Goal: Register for event/course

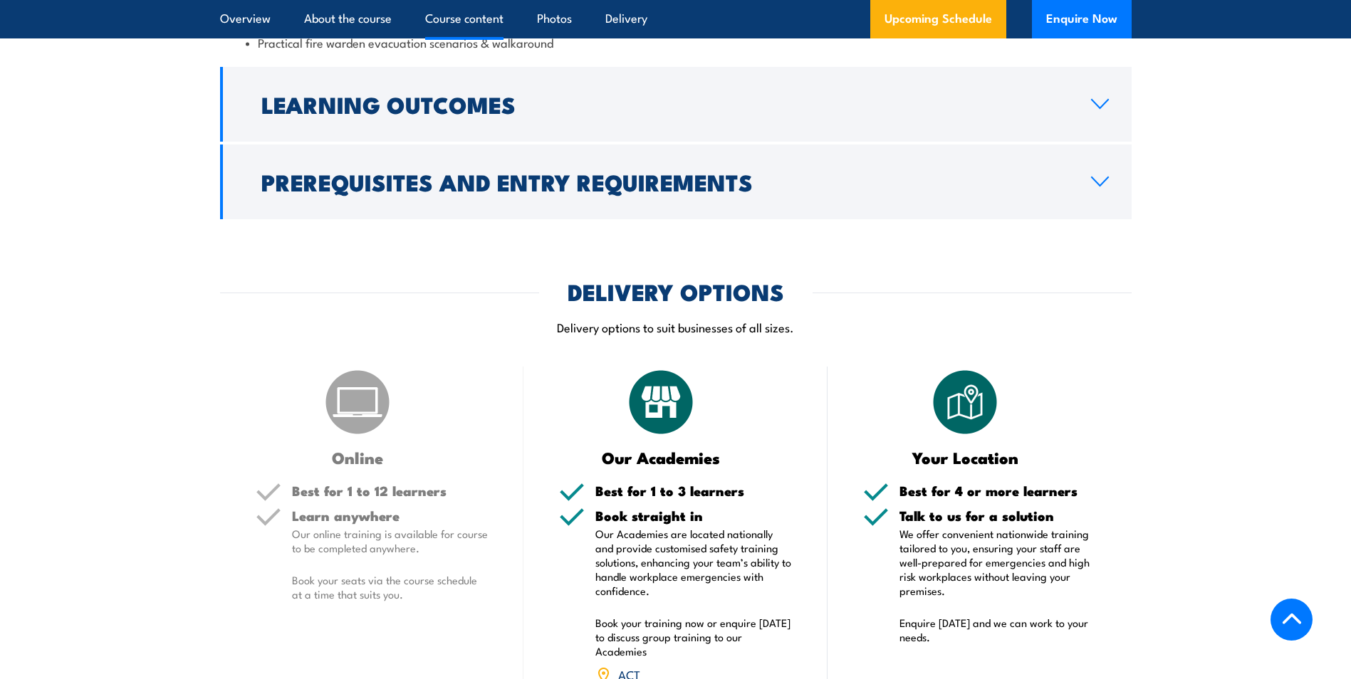
scroll to position [1852, 0]
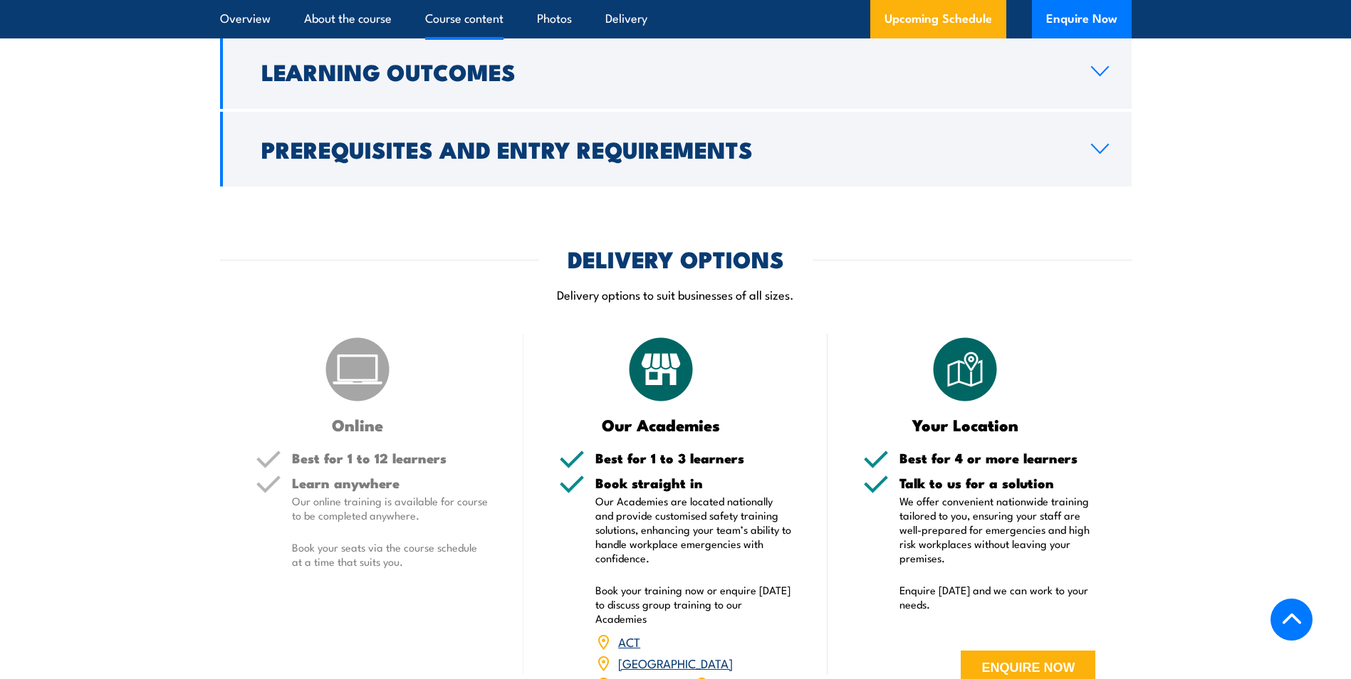
click at [358, 390] on img at bounding box center [357, 369] width 71 height 71
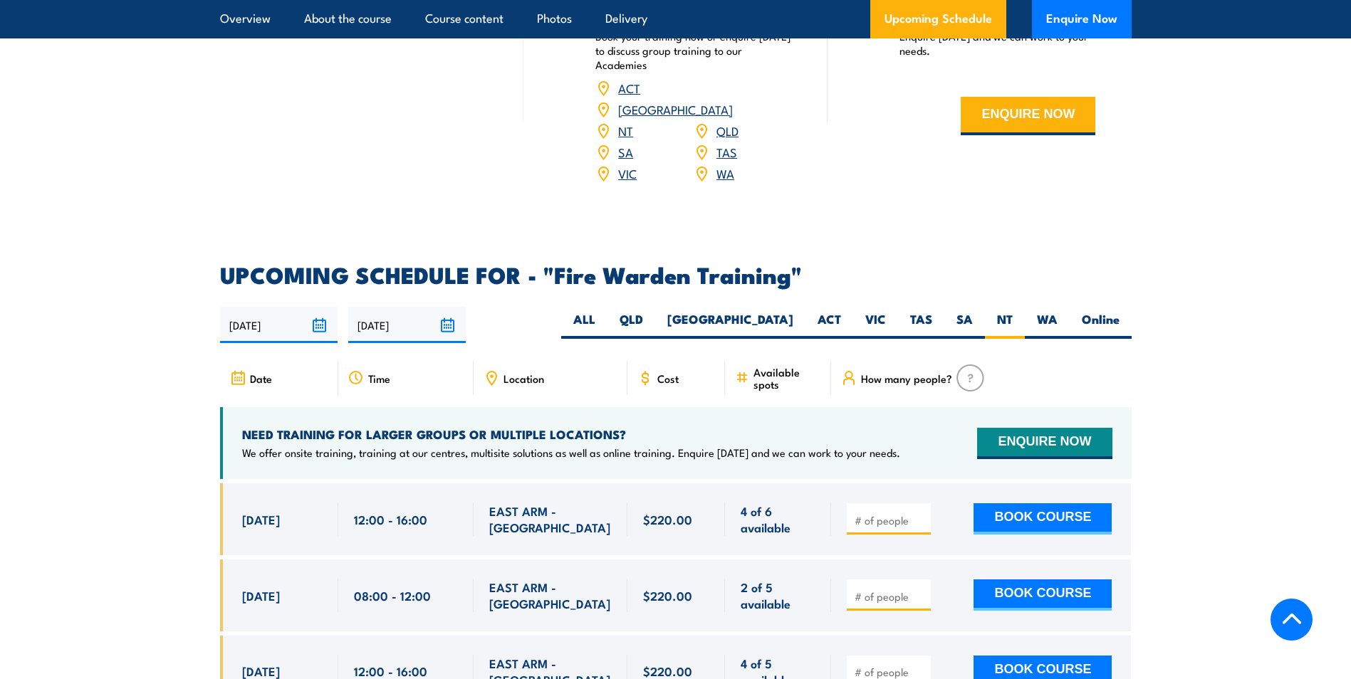
scroll to position [2422, 0]
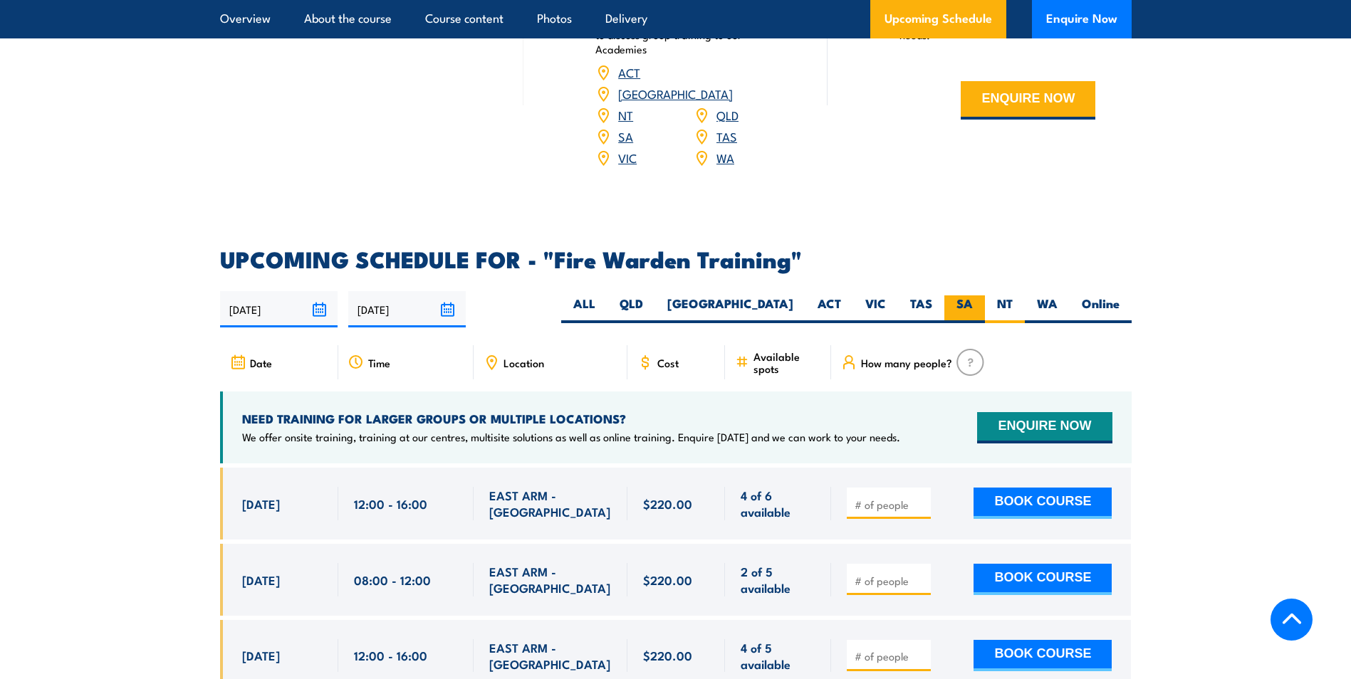
click at [971, 296] on label "SA" at bounding box center [964, 310] width 41 height 28
click at [973, 296] on input "SA" at bounding box center [977, 300] width 9 height 9
radio input "true"
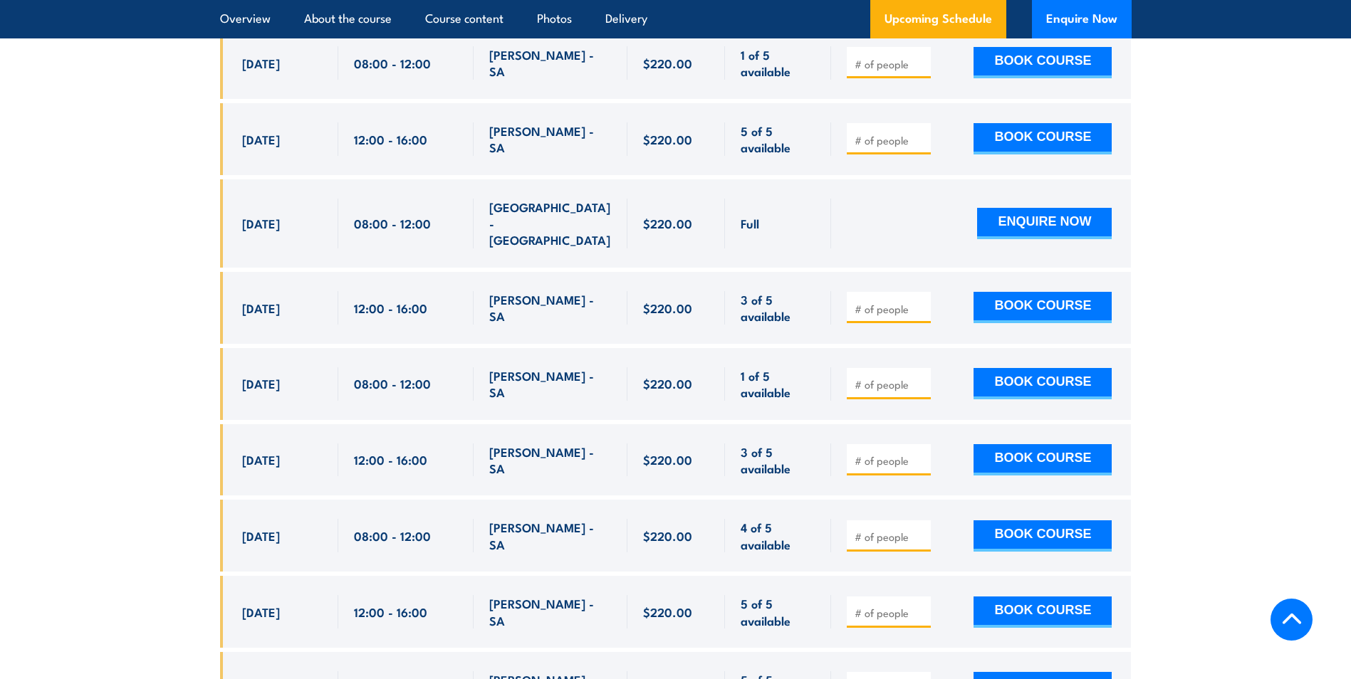
scroll to position [2435, 0]
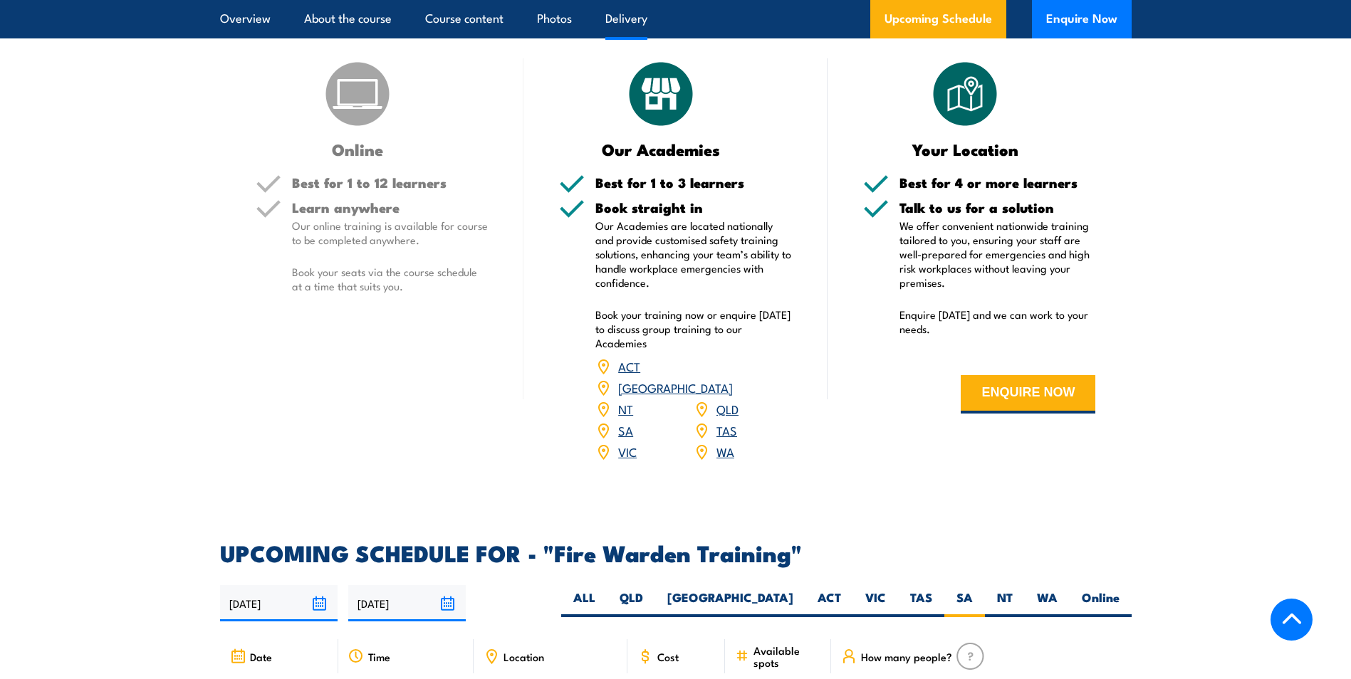
scroll to position [2008, 0]
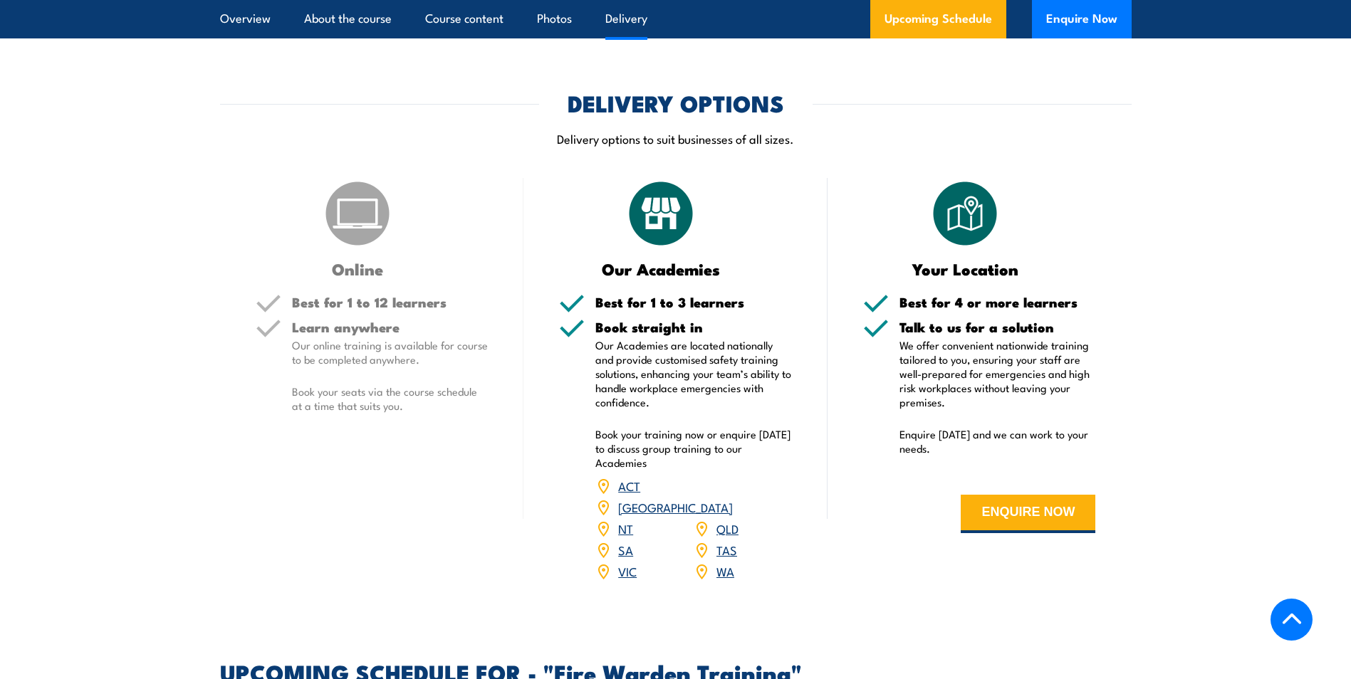
click at [363, 320] on h5 "Learn anywhere" at bounding box center [390, 327] width 197 height 14
drag, startPoint x: 363, startPoint y: 318, endPoint x: 386, endPoint y: 410, distance: 94.1
click at [386, 410] on p "Book your seats via the course schedule at a time that suits you." at bounding box center [390, 399] width 197 height 28
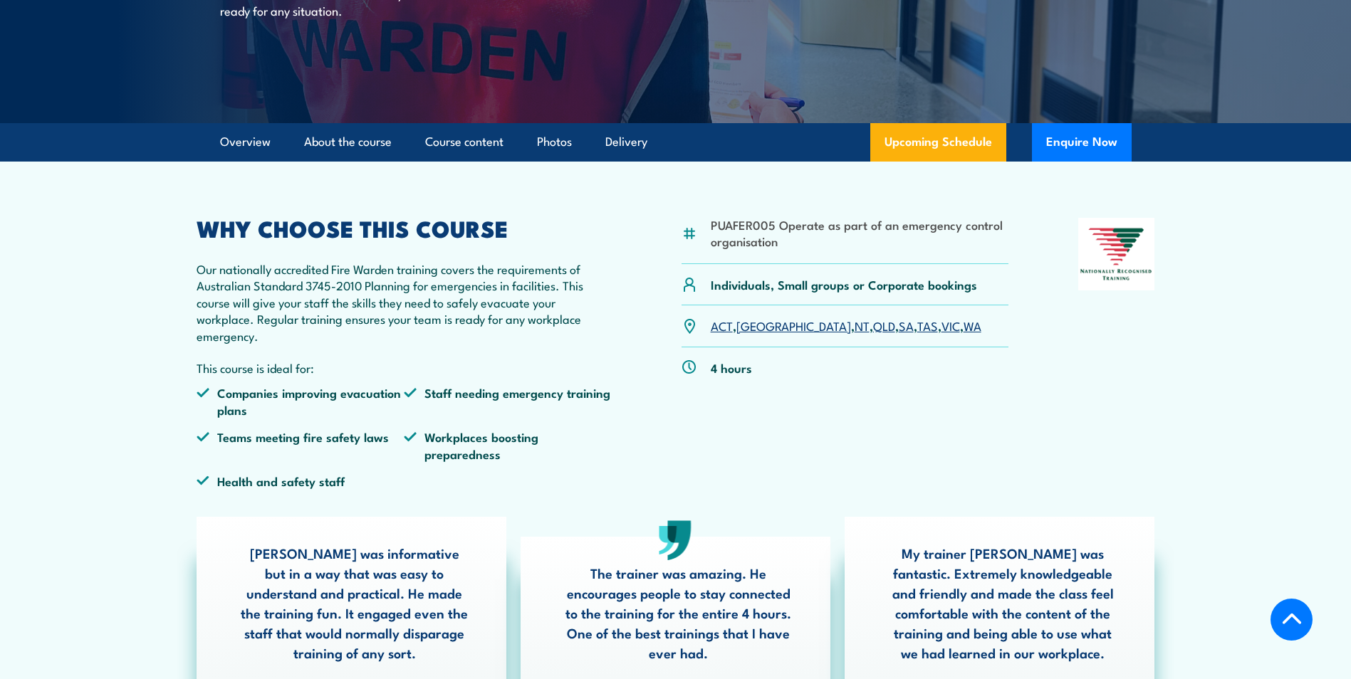
scroll to position [142, 0]
